Goal: Use online tool/utility: Utilize a website feature to perform a specific function

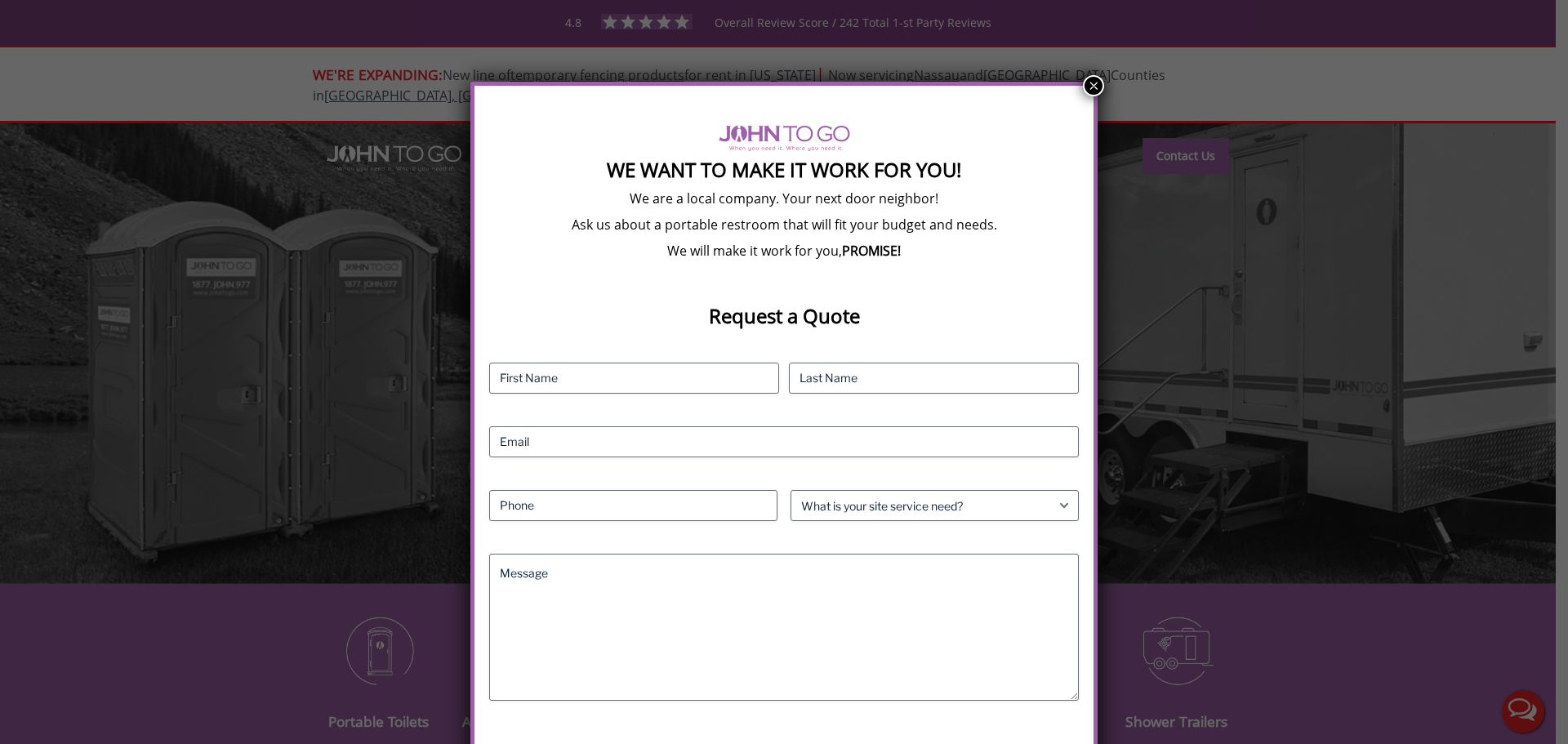
click at [1087, 89] on button "×" at bounding box center [1094, 86] width 21 height 21
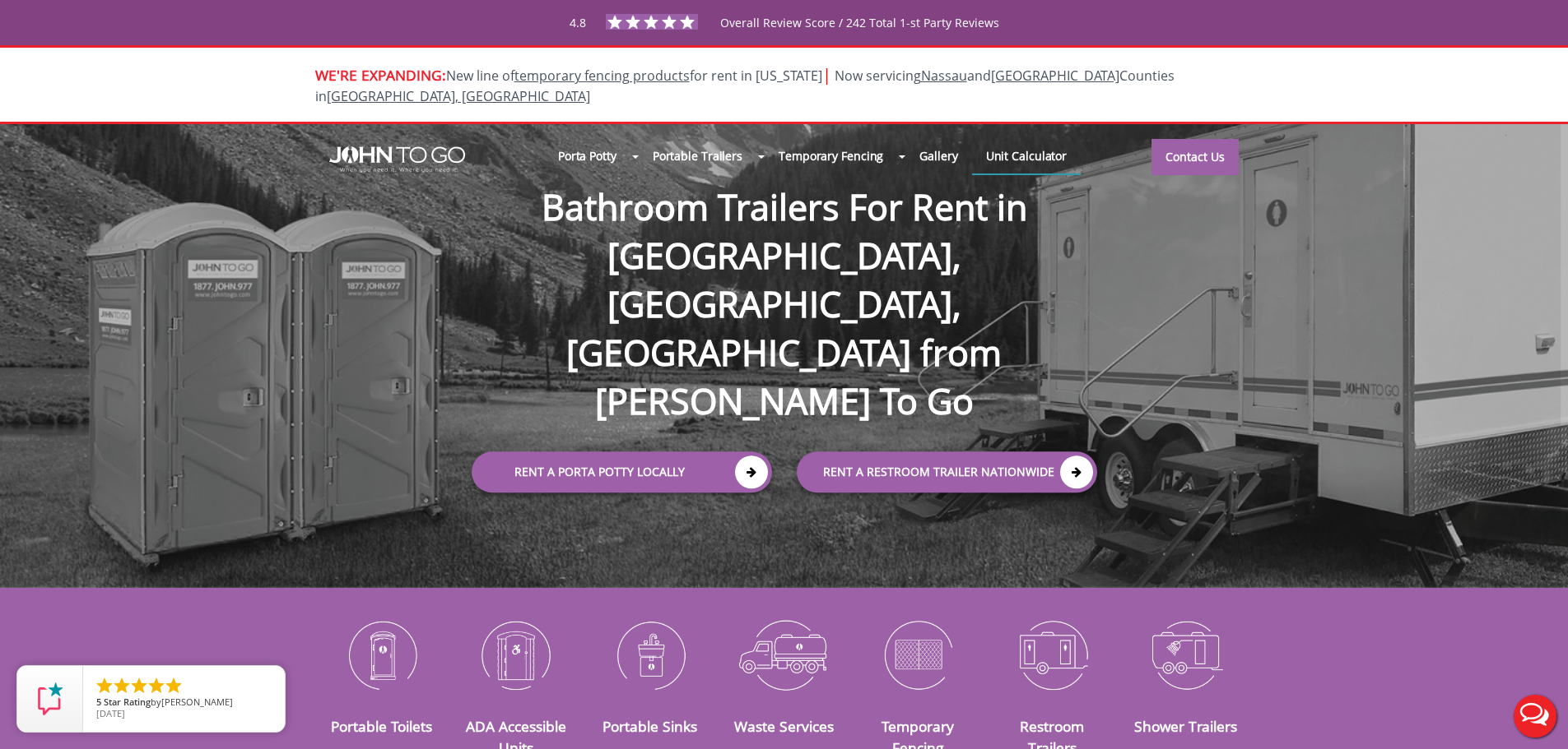
click at [1023, 144] on link "Unit Calculator" at bounding box center [1027, 156] width 109 height 35
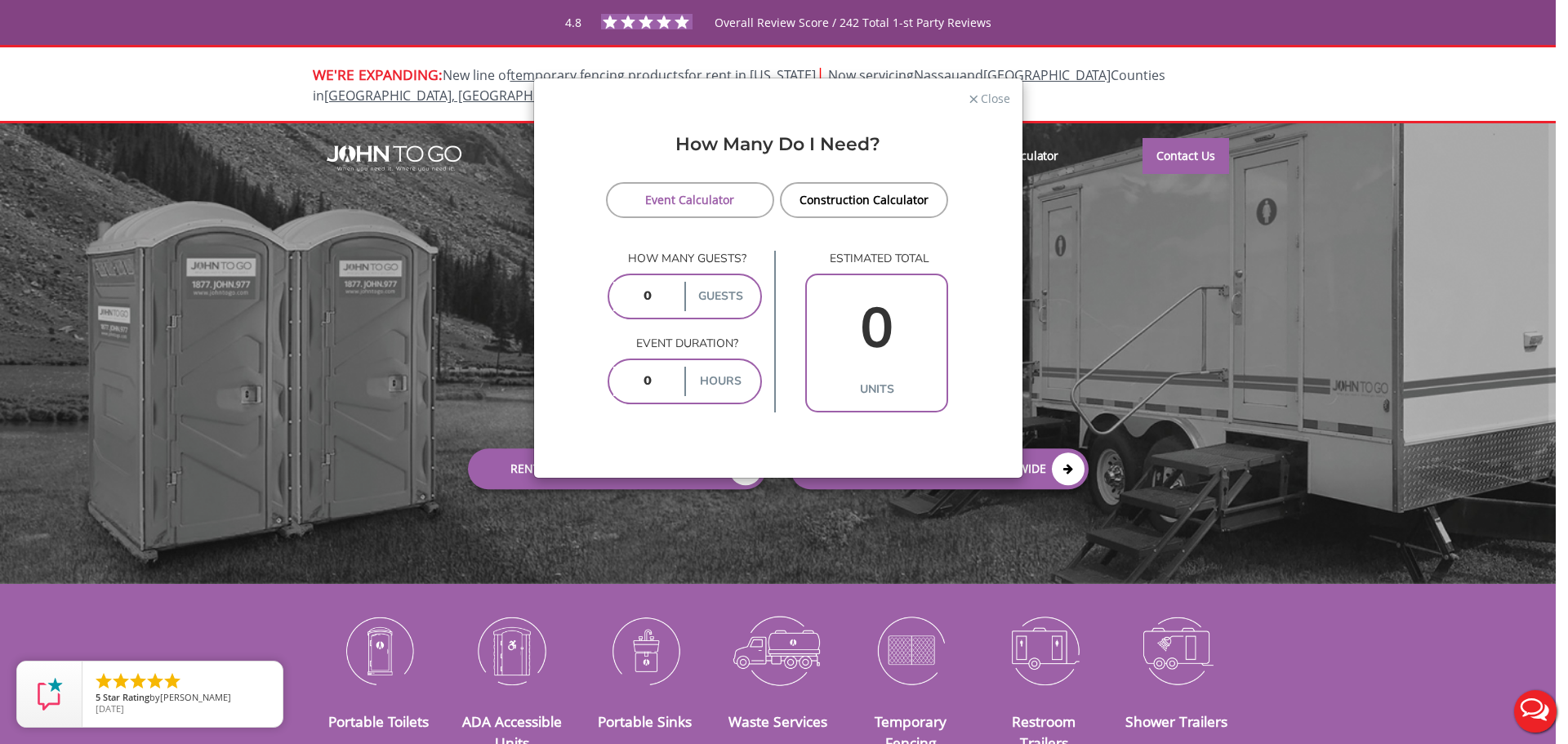
drag, startPoint x: 663, startPoint y: 290, endPoint x: 610, endPoint y: 297, distance: 53.5
click at [609, 297] on div "guests" at bounding box center [685, 296] width 156 height 45
type input "500"
drag, startPoint x: 652, startPoint y: 368, endPoint x: 628, endPoint y: 372, distance: 24.3
click at [628, 372] on input "number" at bounding box center [647, 382] width 68 height 29
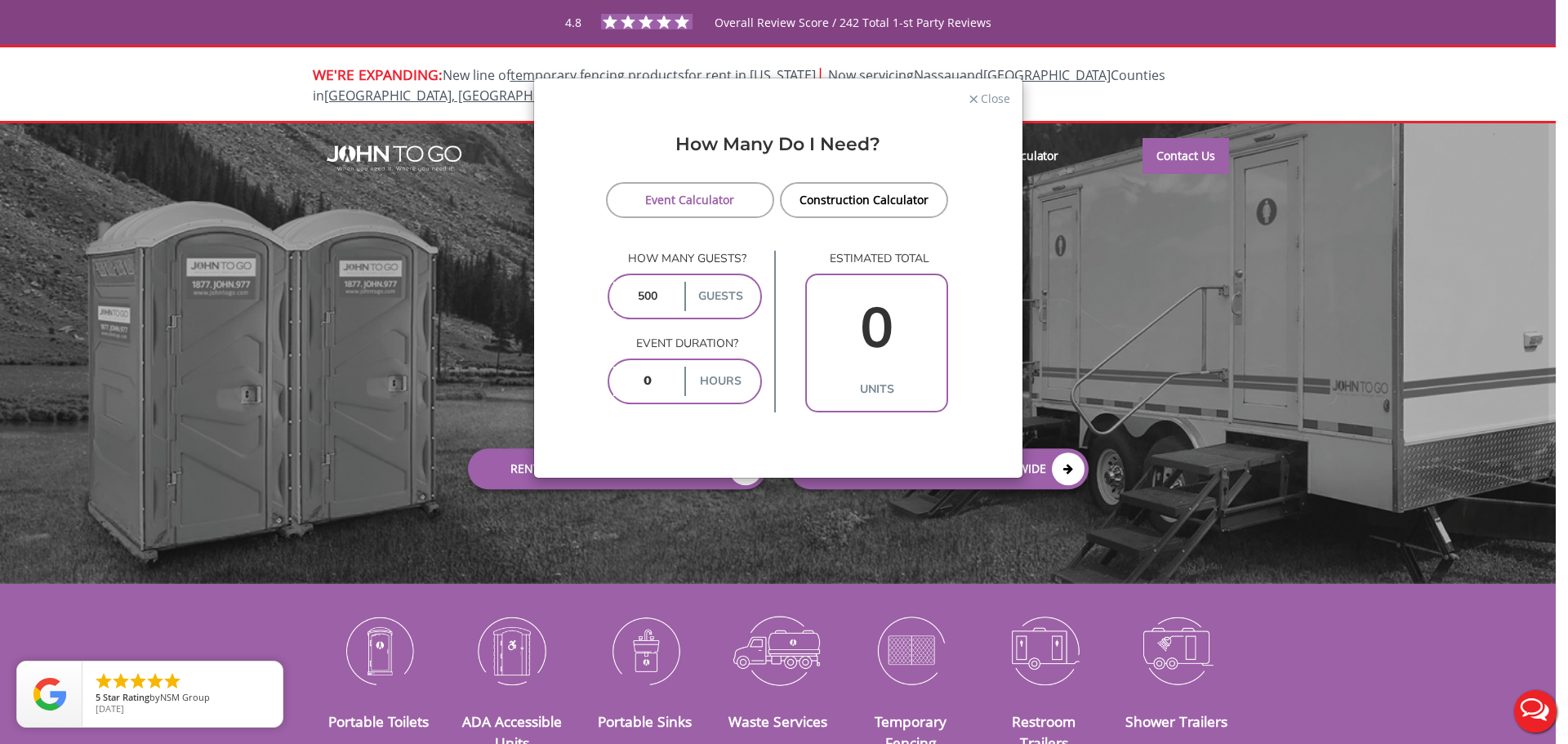
type input "5"
type input "6"
click at [794, 423] on div "How Many Do I Need? Event Calculator Construction Calculator How many guests? 5…" at bounding box center [779, 298] width 489 height 358
drag, startPoint x: 664, startPoint y: 387, endPoint x: 629, endPoint y: 386, distance: 35.0
click at [629, 386] on input "5" at bounding box center [647, 382] width 68 height 29
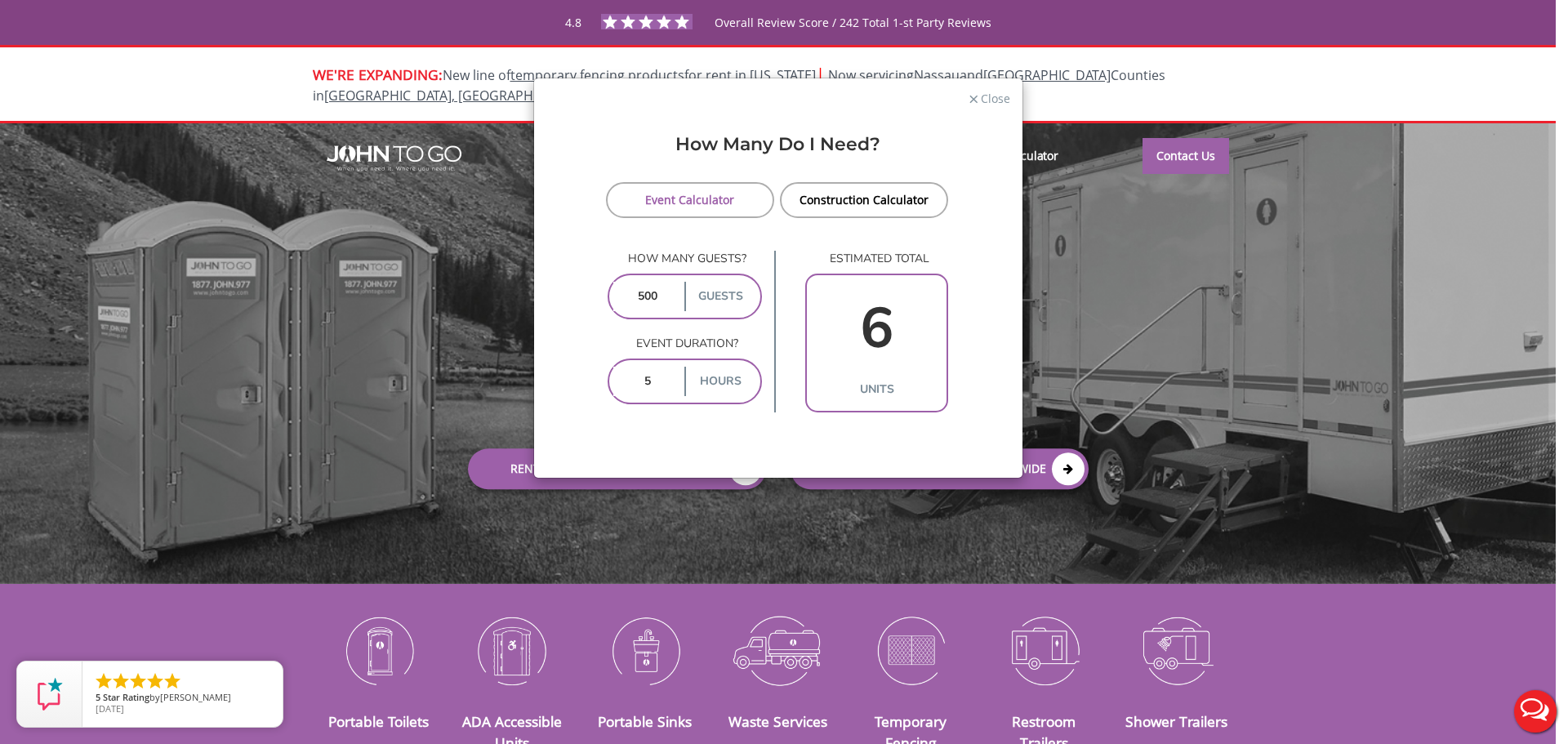
type input "4"
click at [709, 428] on div "How Many Do I Need? Event Calculator Construction Calculator How many guests? 5…" at bounding box center [779, 298] width 489 height 358
drag, startPoint x: 667, startPoint y: 376, endPoint x: 637, endPoint y: 377, distance: 30.0
click at [640, 377] on input "4" at bounding box center [647, 382] width 68 height 29
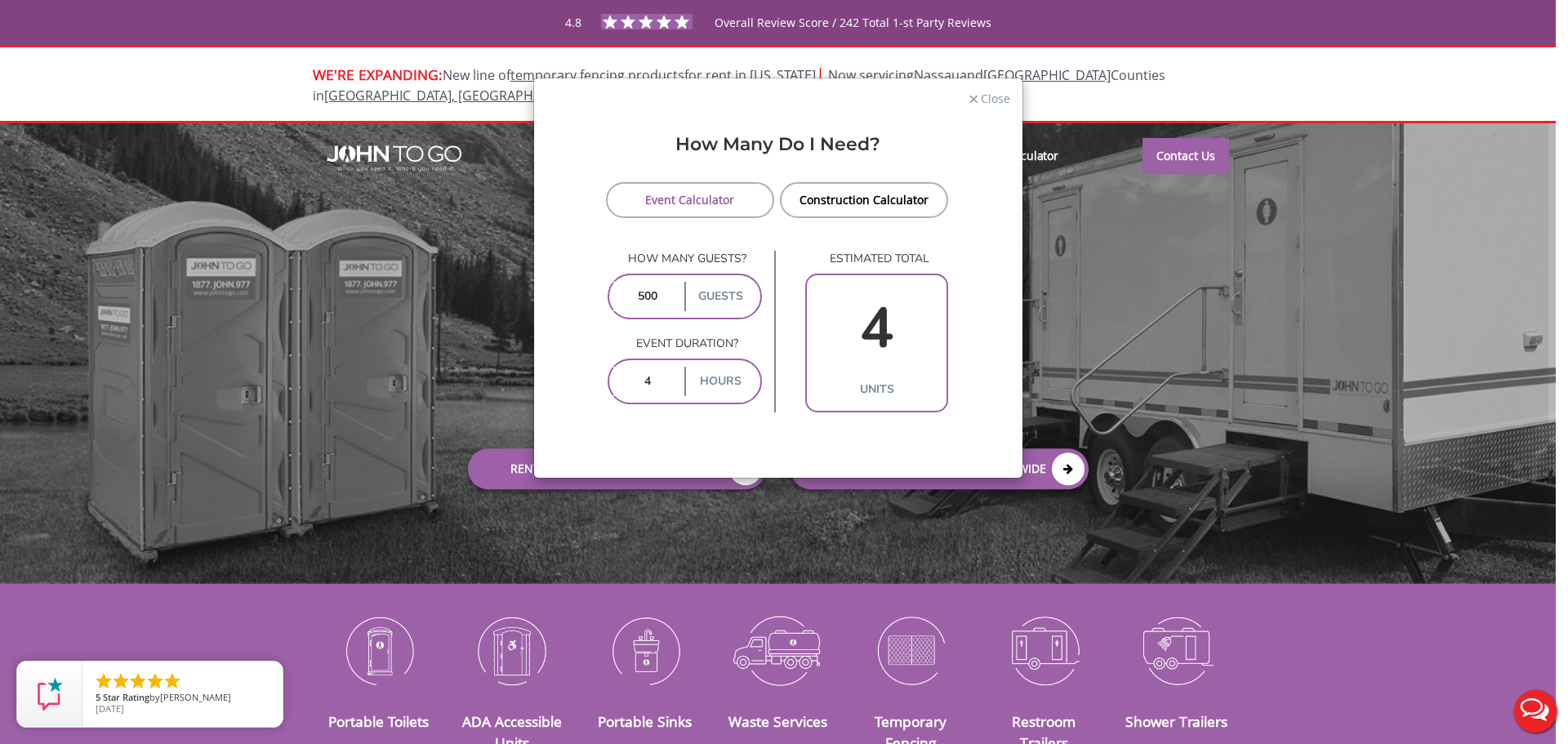
type input "5"
type input "6"
drag, startPoint x: 664, startPoint y: 383, endPoint x: 630, endPoint y: 374, distance: 35.2
click at [633, 375] on input "5" at bounding box center [647, 382] width 68 height 29
type input "6"
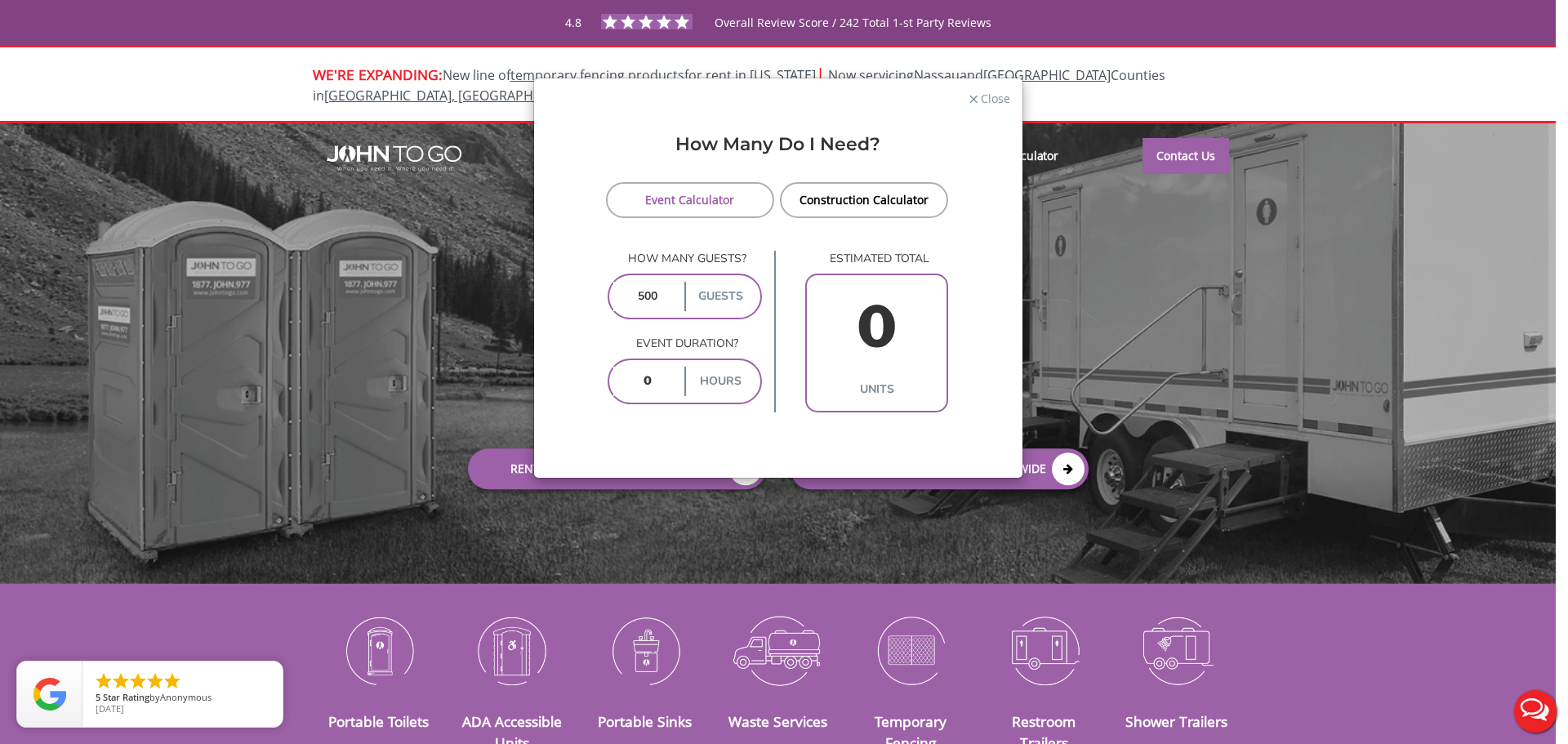
type input "7"
type input "8"
type input "6"
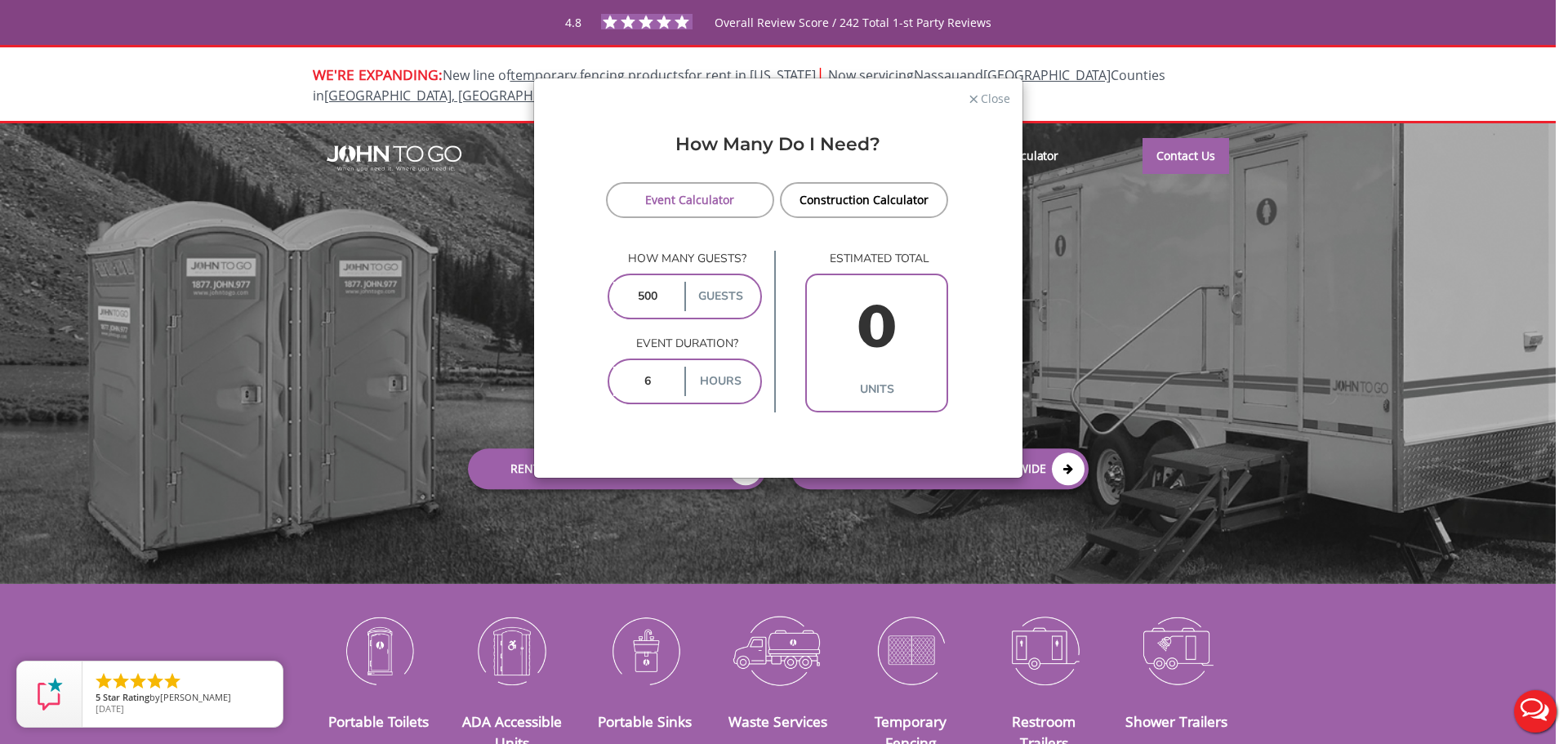
type input "6"
click at [746, 204] on link "Event Calculator" at bounding box center [690, 200] width 169 height 36
click at [811, 204] on link "Construction Calculator" at bounding box center [864, 200] width 169 height 36
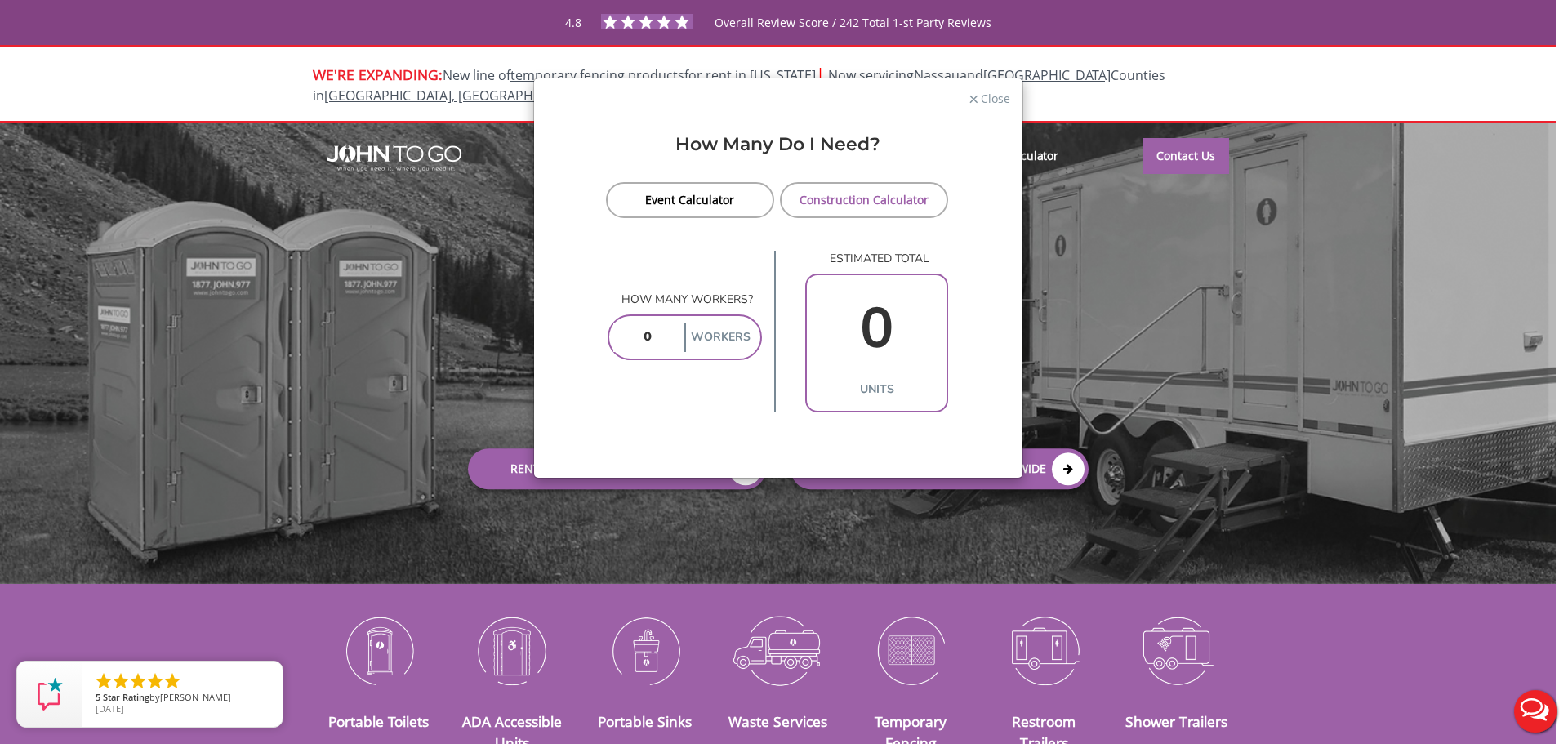
drag, startPoint x: 636, startPoint y: 326, endPoint x: 621, endPoint y: 327, distance: 15.0
click at [627, 327] on input "number" at bounding box center [647, 337] width 68 height 29
type input "1"
type input "100"
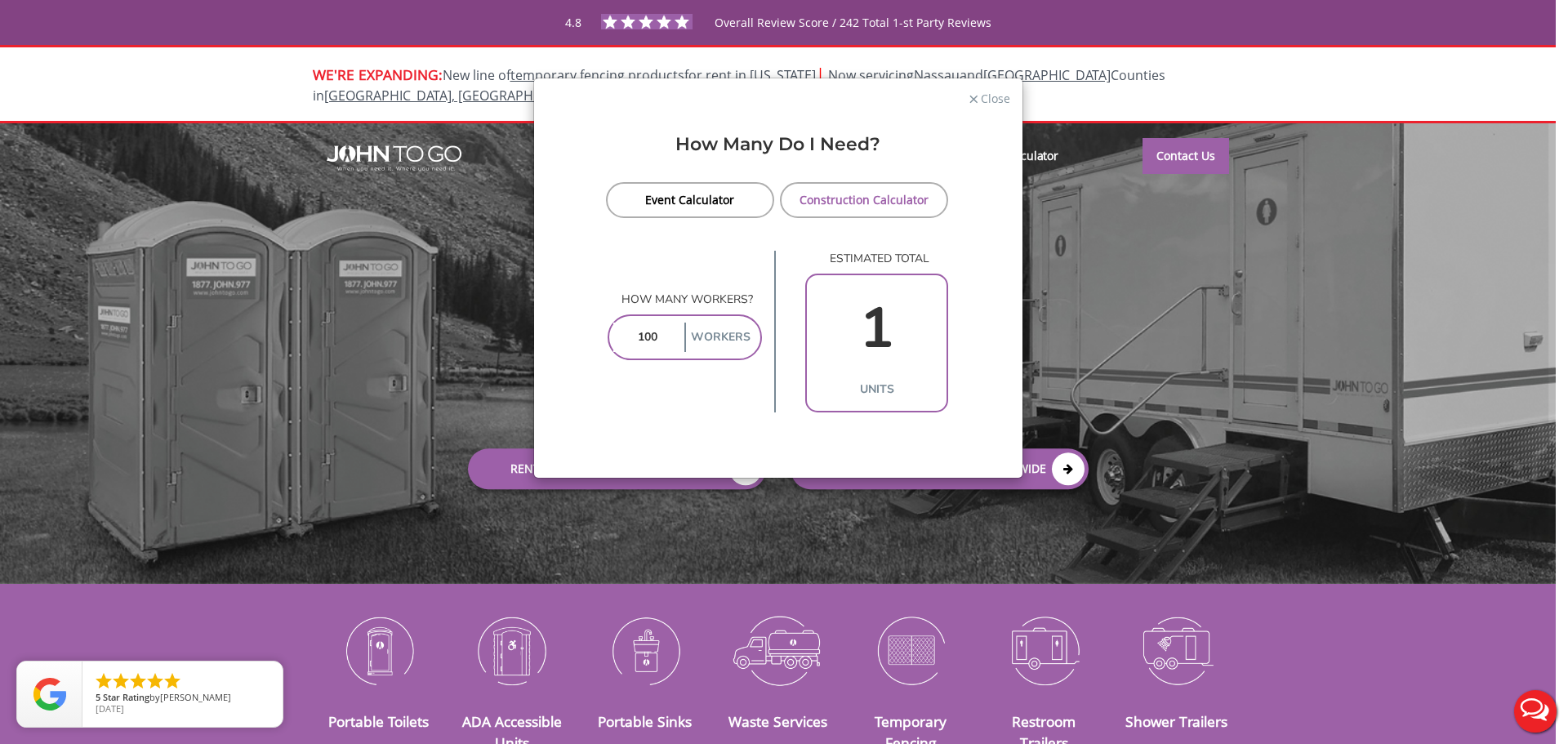
type input "10"
type input "100"
click at [711, 204] on link "Event Calculator" at bounding box center [690, 200] width 169 height 36
